Goal: Task Accomplishment & Management: Manage account settings

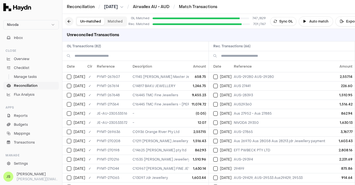
click at [70, 23] on button at bounding box center [69, 21] width 9 height 9
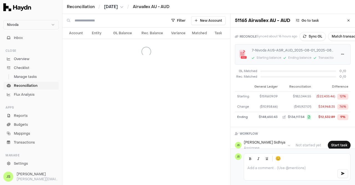
click at [118, 9] on span "[DATE]" at bounding box center [111, 7] width 14 height 6
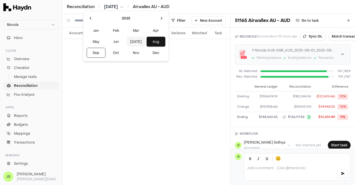
click at [127, 41] on button "Jul" at bounding box center [136, 42] width 19 height 10
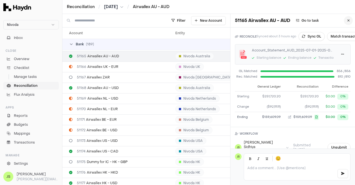
click at [344, 22] on button at bounding box center [348, 20] width 9 height 9
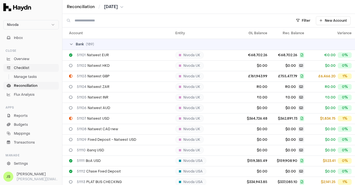
click at [22, 70] on span "Checklist" at bounding box center [22, 67] width 16 height 5
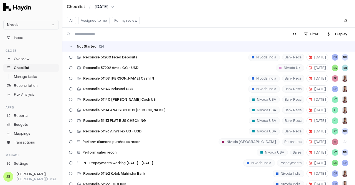
click at [97, 21] on button "Assigned to me" at bounding box center [93, 20] width 31 height 7
